Goal: Information Seeking & Learning: Check status

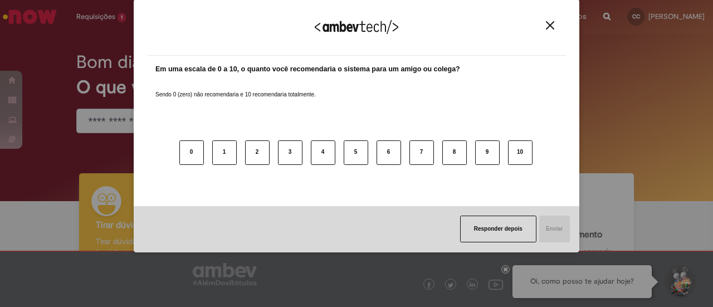
click at [544, 24] on button "Close" at bounding box center [549, 25] width 15 height 9
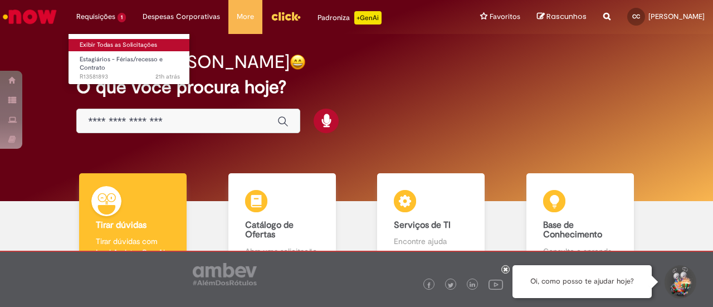
click at [104, 44] on link "Exibir Todas as Solicitações" at bounding box center [129, 45] width 122 height 12
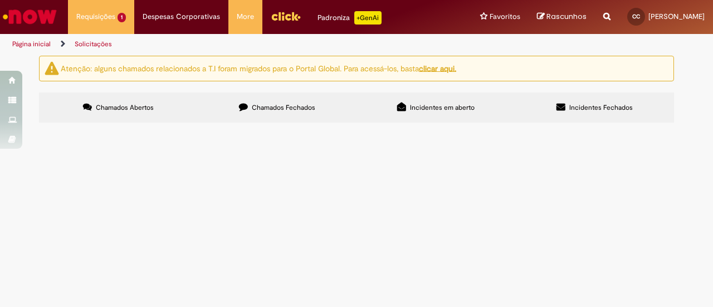
click at [275, 109] on span "Chamados Fechados" at bounding box center [283, 107] width 63 height 9
click at [0, 0] on input "Pesquisar" at bounding box center [0, 0] width 0 height 0
paste input "**********"
type input "**********"
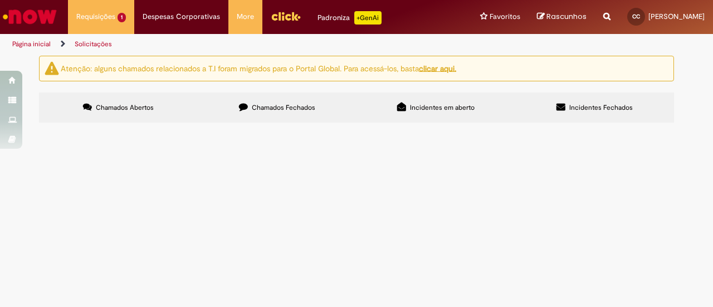
click at [288, 102] on label "Chamados Fechados" at bounding box center [277, 107] width 159 height 30
click at [0, 0] on input "Pesquisar" at bounding box center [0, 0] width 0 height 0
type input "**********"
click at [0, 0] on span "Pesquisar" at bounding box center [0, 0] width 0 height 0
click at [0, 0] on span "Solicito o Speedbuy para pagamento da locação do microfone e unifilas para o ev…" at bounding box center [0, 0] width 0 height 0
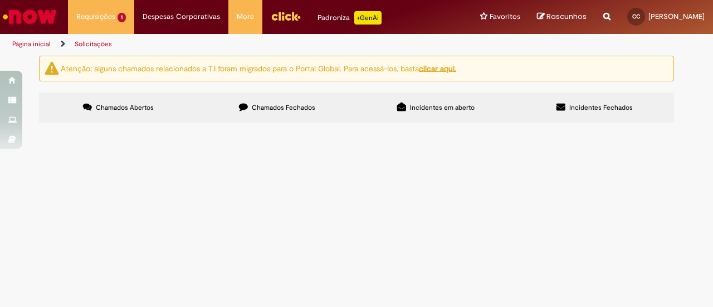
click at [0, 0] on td "Compras rápidas (Speed Buy)" at bounding box center [0, 0] width 0 height 0
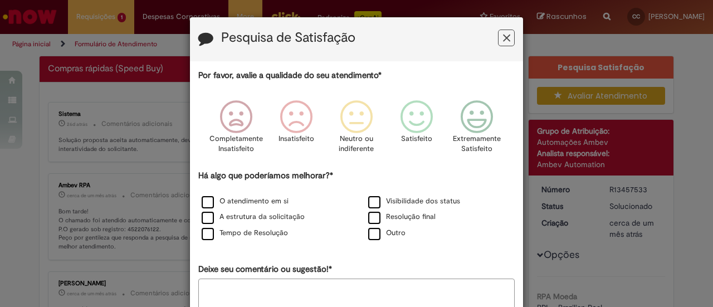
click at [498, 36] on button "Feedback" at bounding box center [506, 38] width 17 height 17
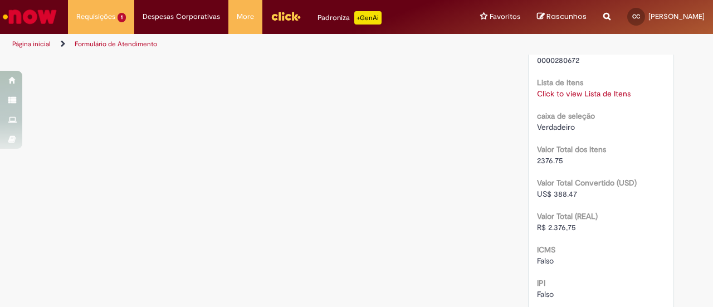
scroll to position [1169, 0]
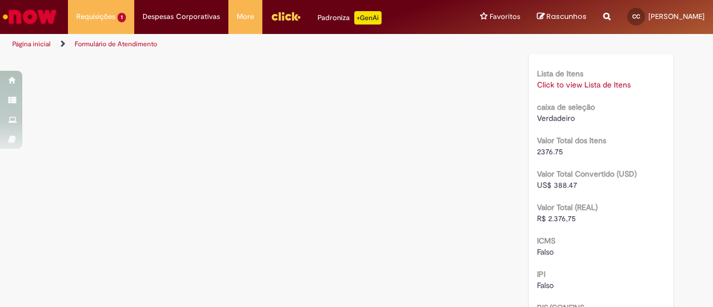
click at [35, 43] on link "Página inicial" at bounding box center [31, 44] width 38 height 9
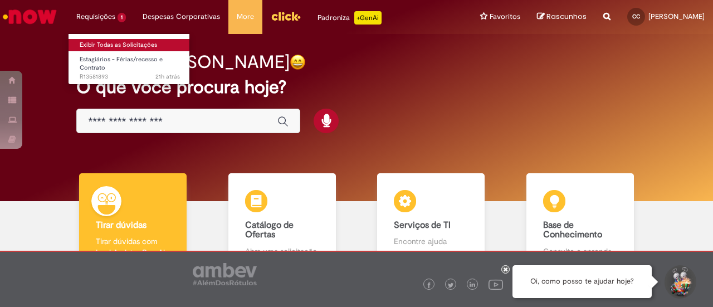
click at [107, 45] on link "Exibir Todas as Solicitações" at bounding box center [129, 45] width 122 height 12
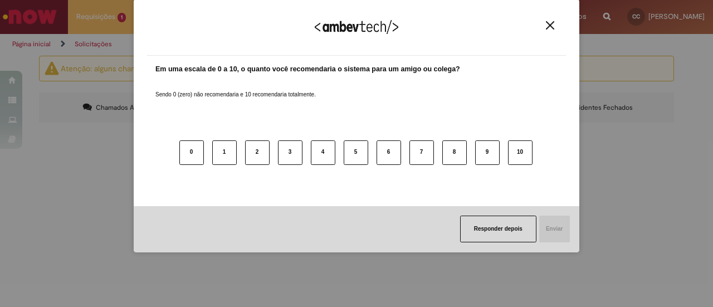
click at [553, 24] on img "Close" at bounding box center [550, 25] width 8 height 8
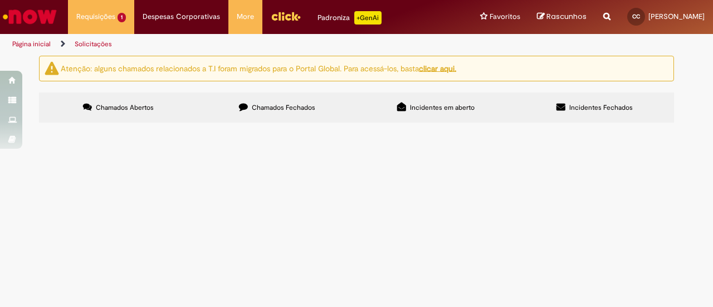
click at [246, 105] on icon at bounding box center [243, 106] width 9 height 9
click at [0, 0] on input "Pesquisar" at bounding box center [0, 0] width 0 height 0
paste input "**********"
type input "**********"
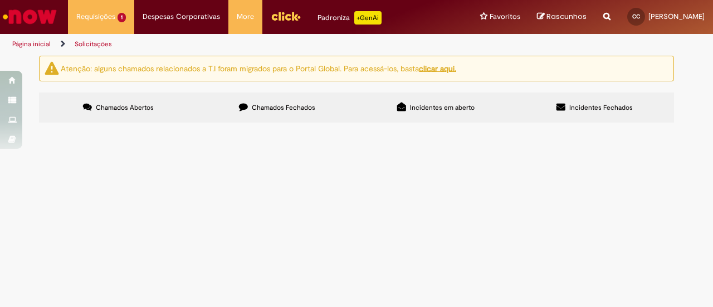
scroll to position [0, 0]
click at [0, 0] on button "Pesquisar" at bounding box center [0, 0] width 0 height 0
click at [0, 0] on span "Contratação extra para colocar as artes da campanha de trainee e estágio dentro…" at bounding box center [0, 0] width 0 height 0
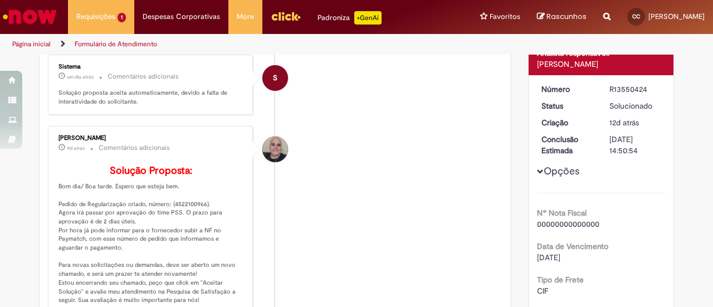
scroll to position [175, 0]
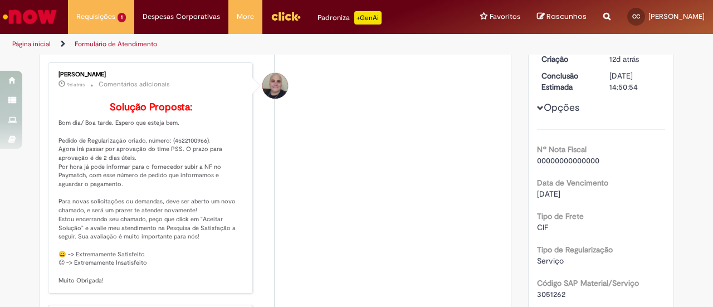
click at [184, 156] on p "Solução Proposta: Bom dia/ Boa tarde. Espero que esteja bem. Pedido de Regulari…" at bounding box center [150, 193] width 185 height 183
copy p "4522100966"
drag, startPoint x: 262, startPoint y: 238, endPoint x: 305, endPoint y: 303, distance: 78.1
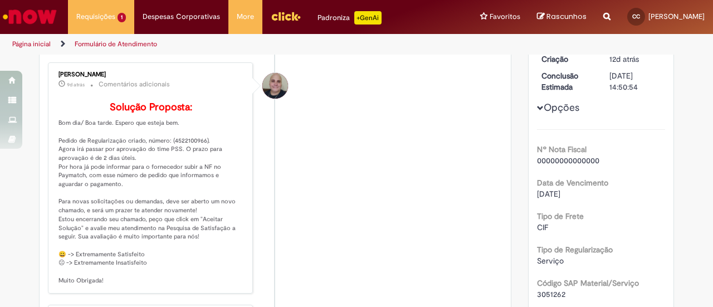
click at [302, 293] on li "Leonardo Manoel De Souza 9d atrás 9 dias atrás Comentários adicionais Solução P…" at bounding box center [275, 177] width 454 height 231
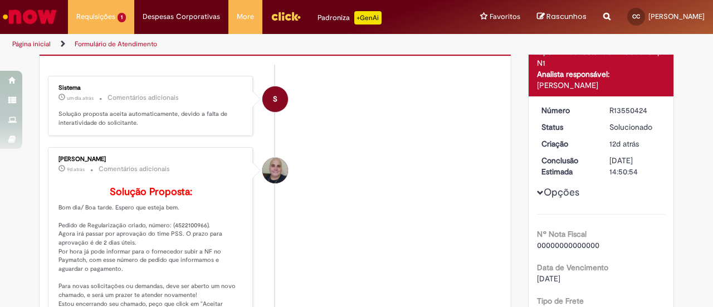
scroll to position [8, 0]
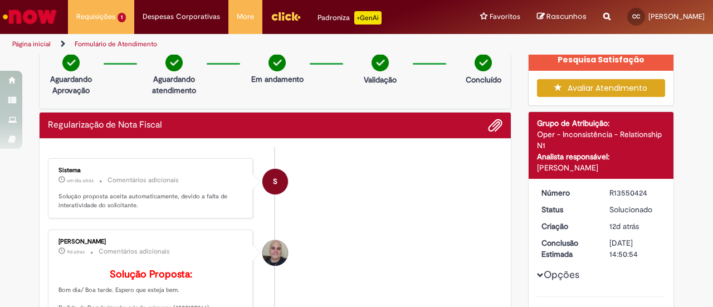
drag, startPoint x: 609, startPoint y: 192, endPoint x: 653, endPoint y: 194, distance: 44.0
click at [653, 194] on div "R13550424" at bounding box center [635, 192] width 52 height 11
copy div "13550424"
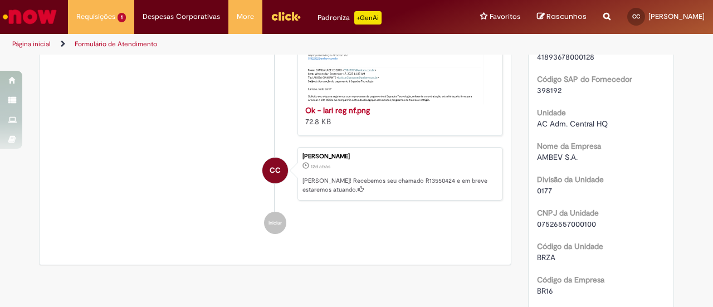
scroll to position [946, 0]
